Goal: Task Accomplishment & Management: Manage account settings

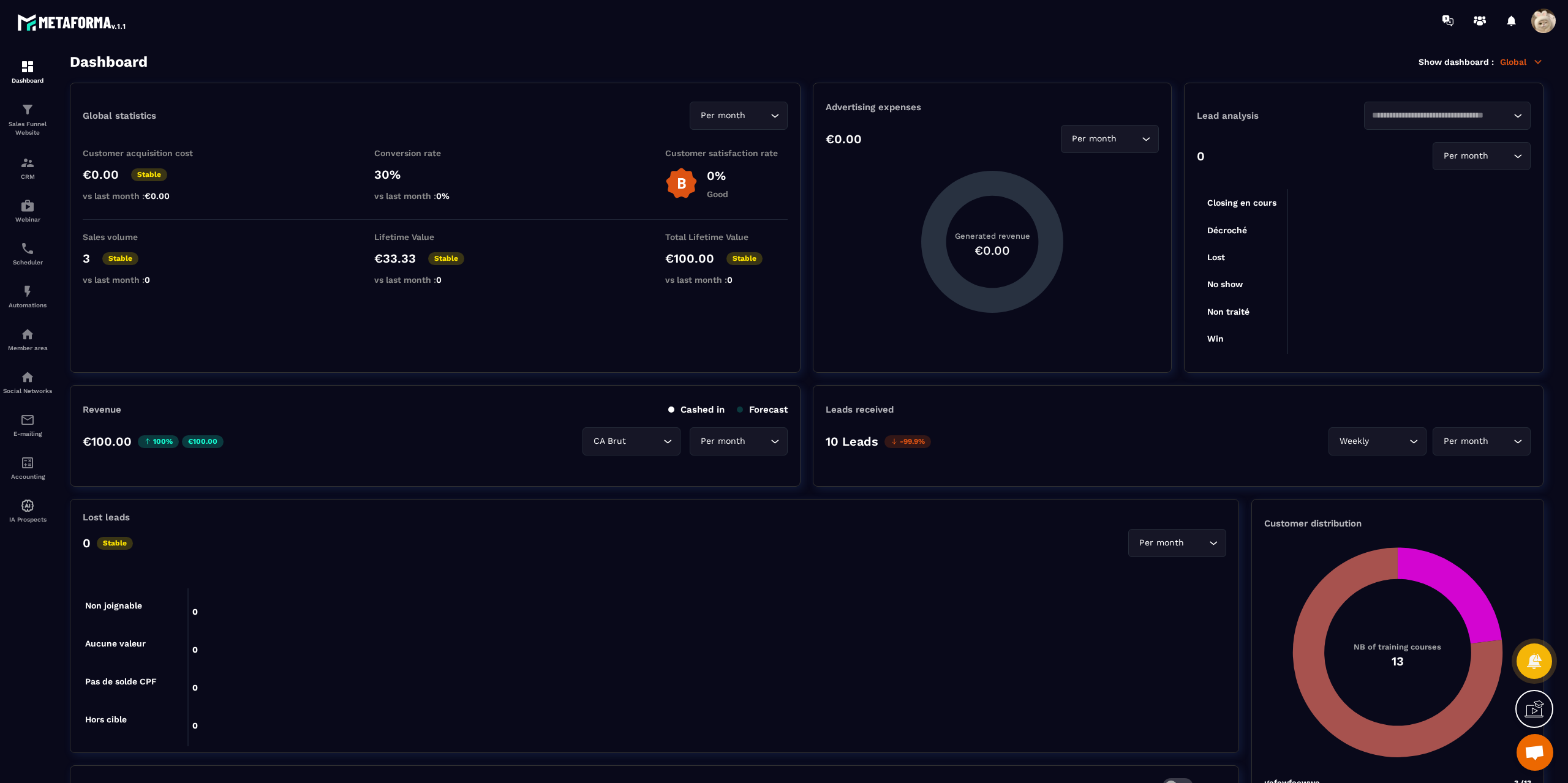
click at [1544, 20] on span at bounding box center [1543, 21] width 25 height 25
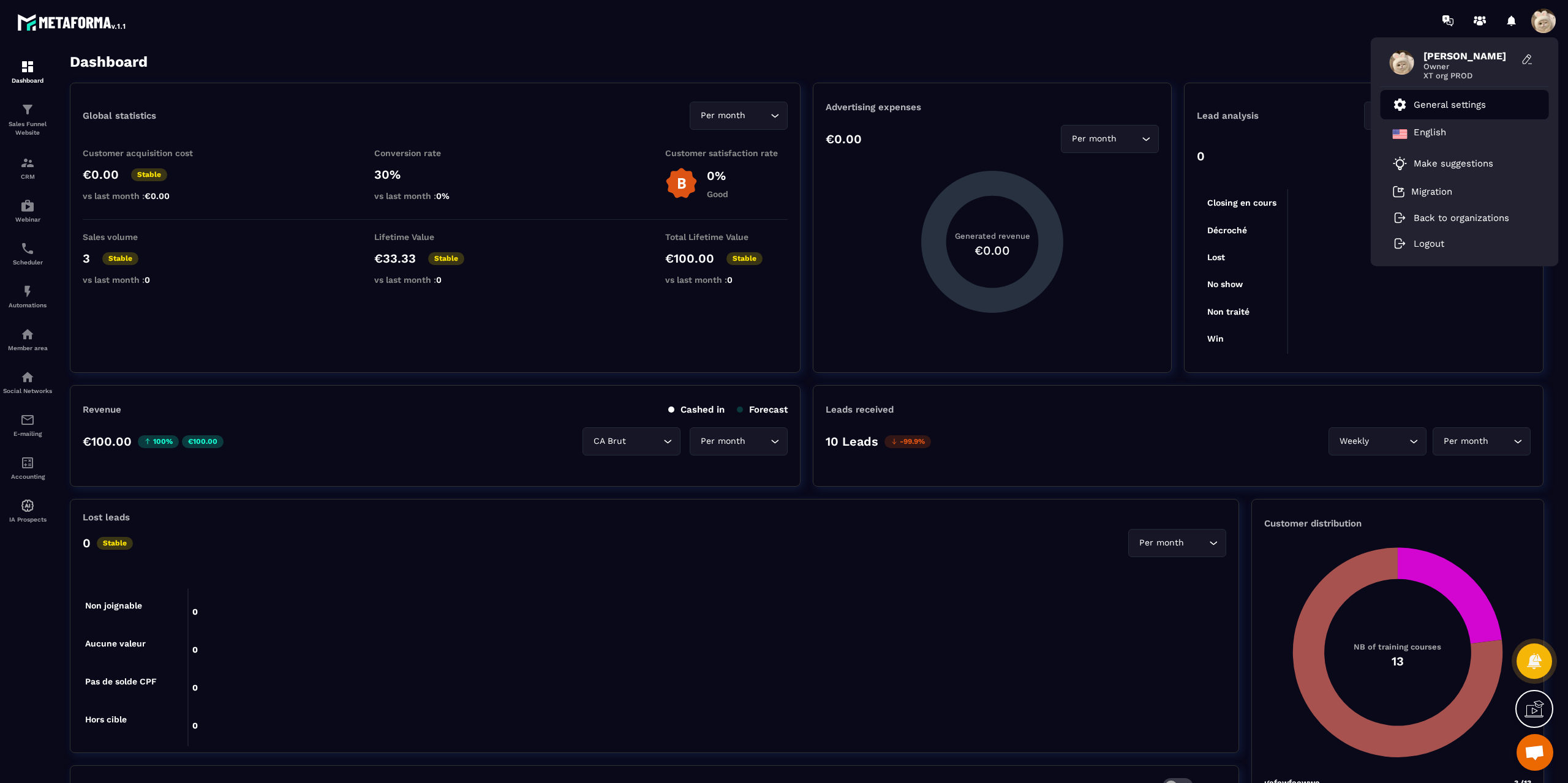
click at [1455, 108] on p "General settings" at bounding box center [1449, 105] width 72 height 11
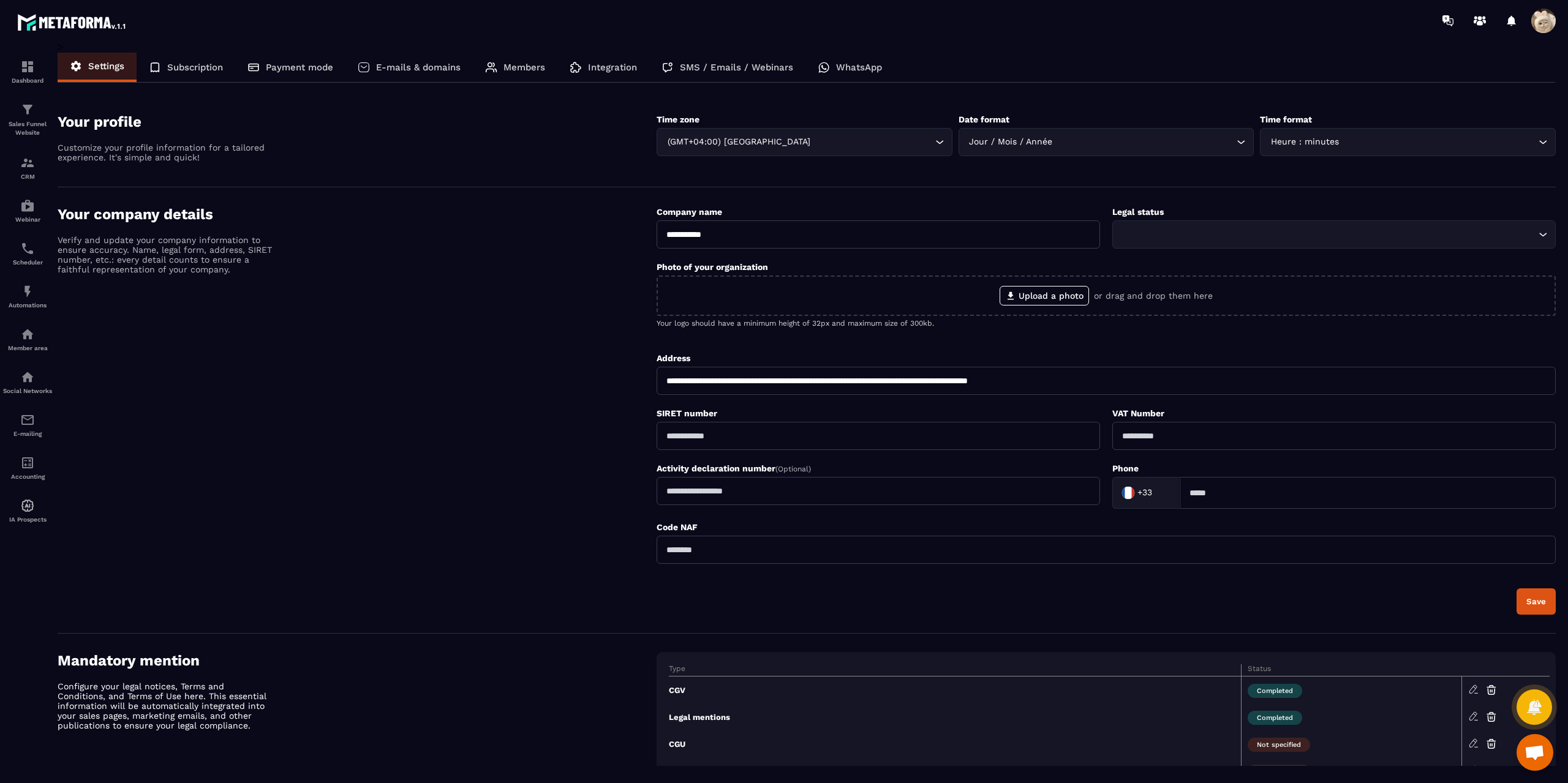
click at [622, 68] on p "Integration" at bounding box center [613, 67] width 49 height 11
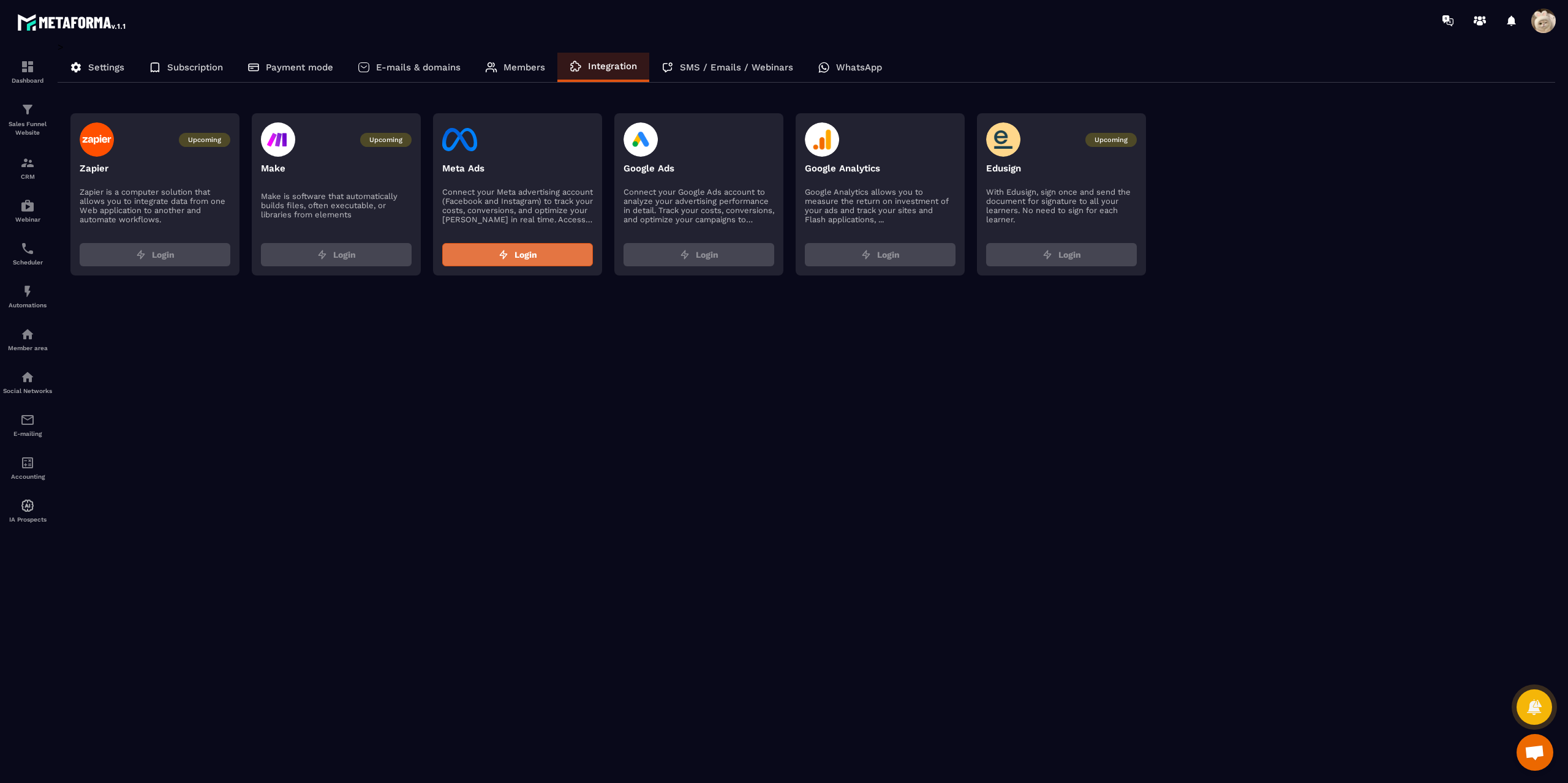
click at [547, 253] on button "Login" at bounding box center [517, 255] width 151 height 23
